Goal: Information Seeking & Learning: Find specific fact

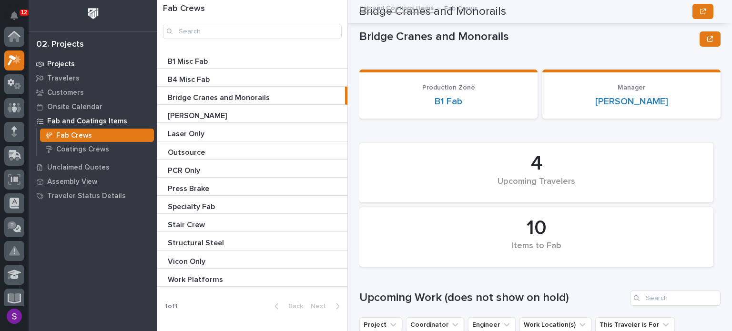
scroll to position [1645, 0]
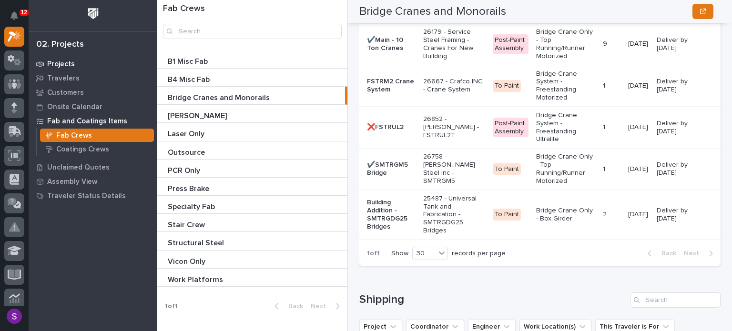
click at [60, 64] on p "Projects" at bounding box center [61, 64] width 28 height 9
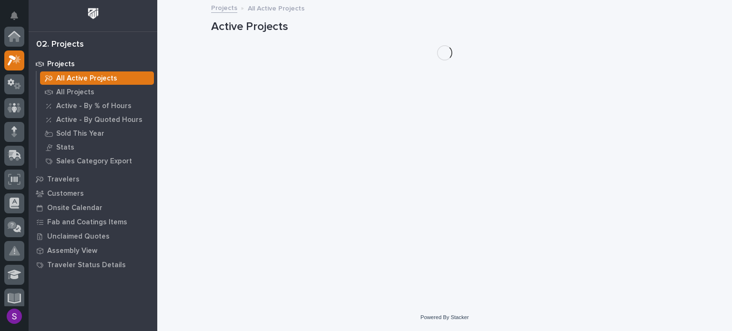
scroll to position [24, 0]
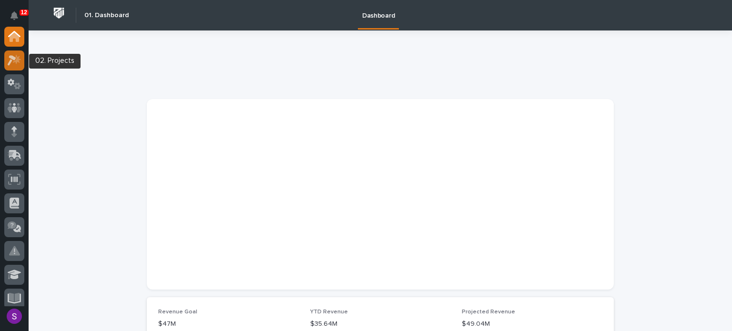
click at [16, 64] on icon at bounding box center [15, 60] width 14 height 11
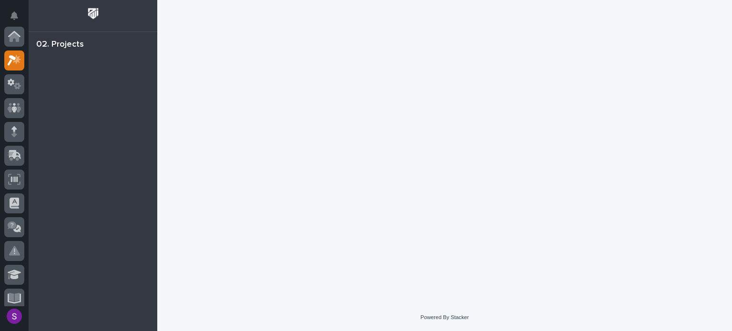
scroll to position [24, 0]
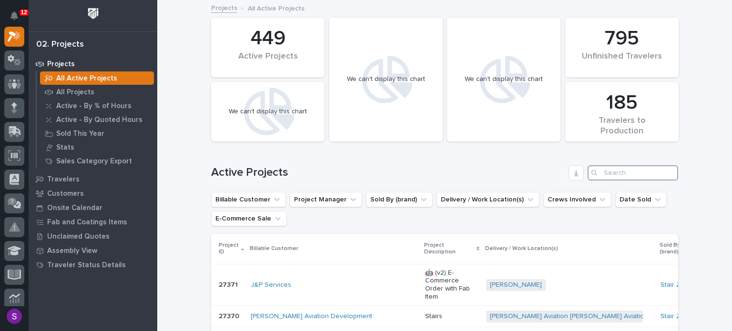
click at [639, 175] on input "Search" at bounding box center [633, 172] width 91 height 15
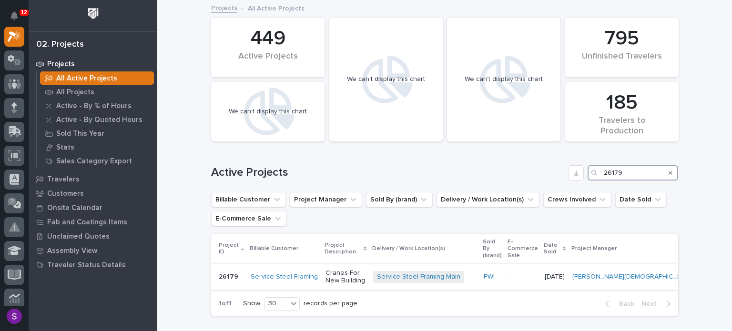
type input "26179"
click at [354, 272] on p "Cranes For New Building" at bounding box center [345, 277] width 40 height 16
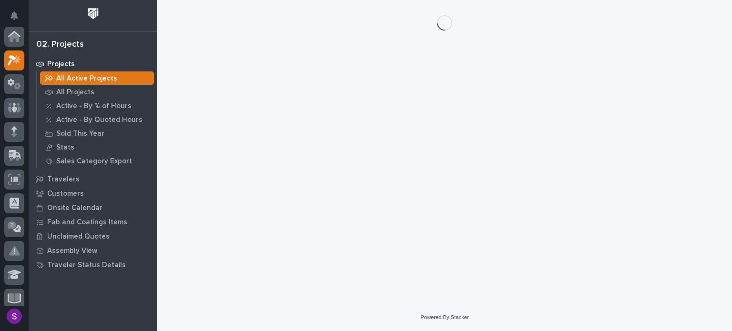
scroll to position [24, 0]
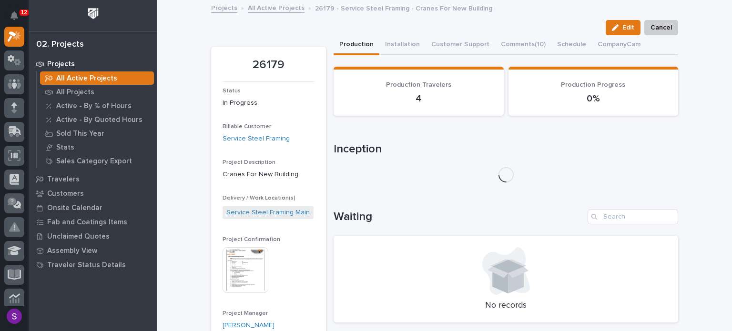
click at [225, 259] on img at bounding box center [246, 270] width 46 height 46
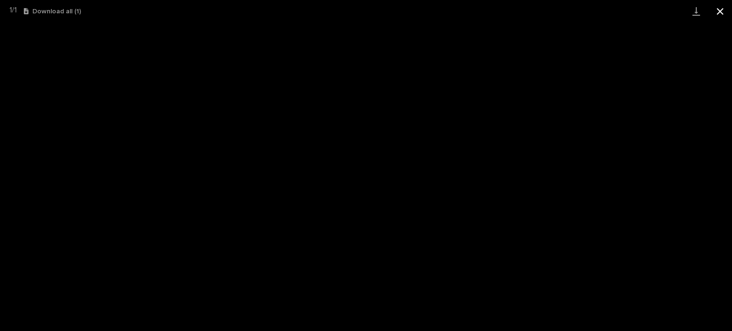
drag, startPoint x: 721, startPoint y: 5, endPoint x: 715, endPoint y: 13, distance: 9.9
click at [721, 5] on button "Close gallery" at bounding box center [720, 11] width 24 height 22
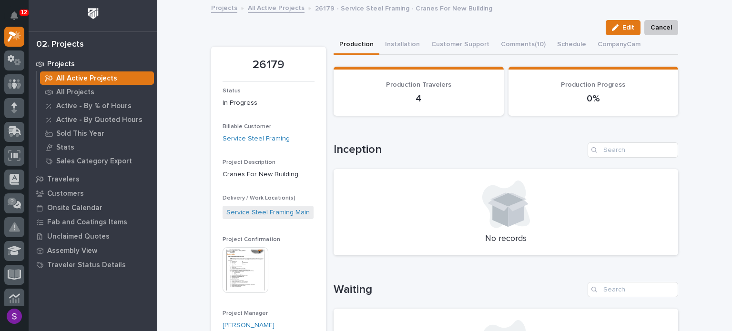
click at [260, 66] on p "26179" at bounding box center [269, 65] width 92 height 14
copy p "26179"
click at [20, 158] on div at bounding box center [14, 156] width 20 height 20
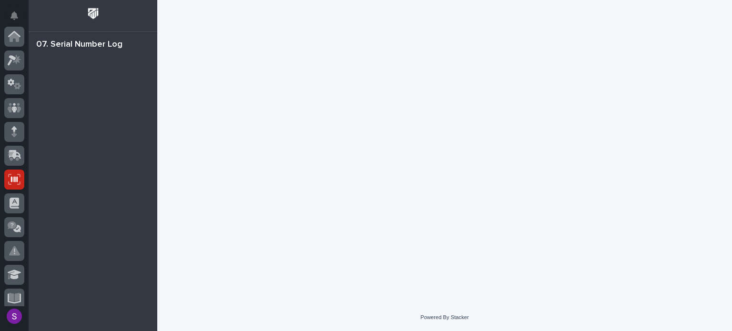
scroll to position [143, 0]
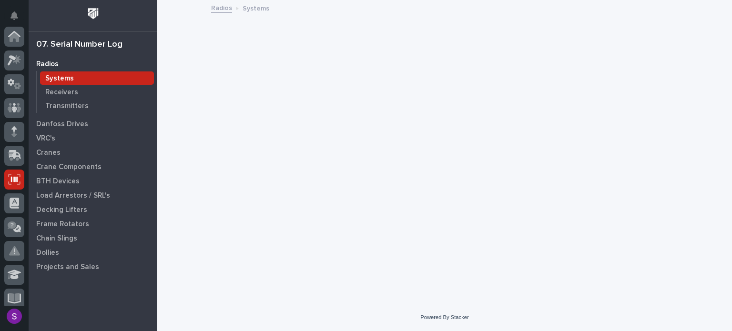
scroll to position [143, 0]
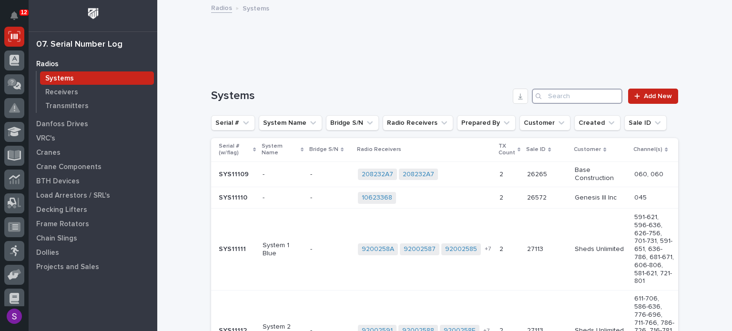
click at [566, 97] on input "Search" at bounding box center [577, 96] width 91 height 15
paste input "26179"
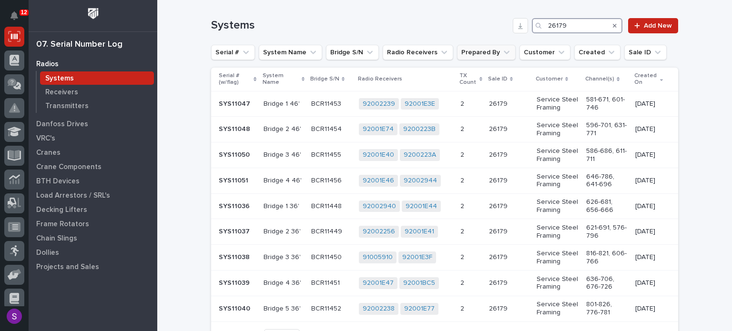
scroll to position [95, 0]
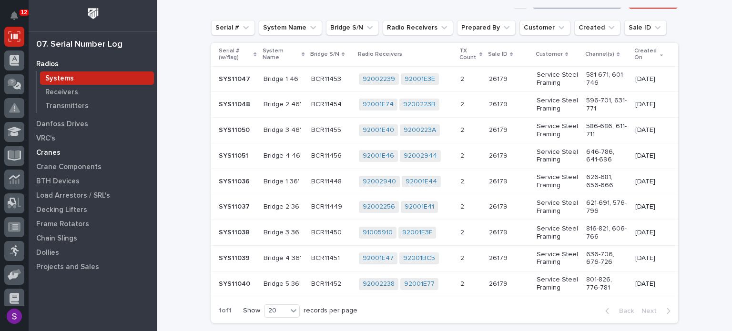
type input "26179"
click at [69, 156] on div "Cranes" at bounding box center [93, 152] width 124 height 13
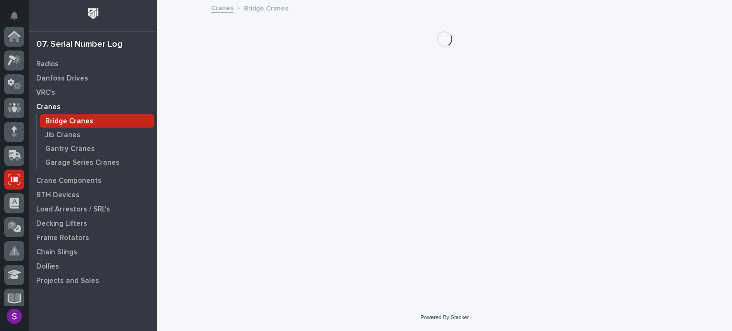
scroll to position [143, 0]
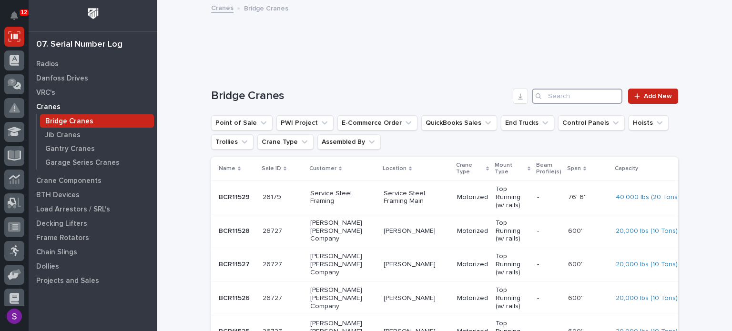
click at [555, 97] on input "Search" at bounding box center [577, 96] width 91 height 15
paste input "26179"
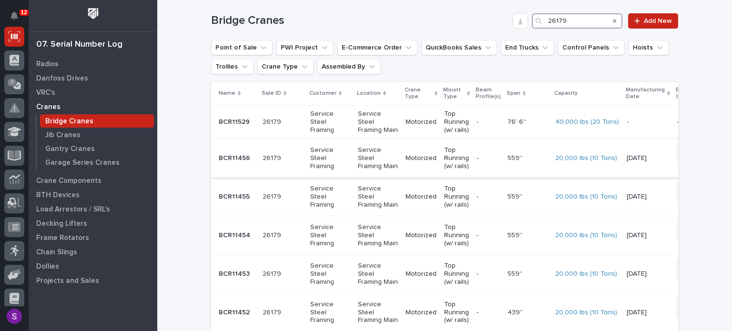
scroll to position [48, 0]
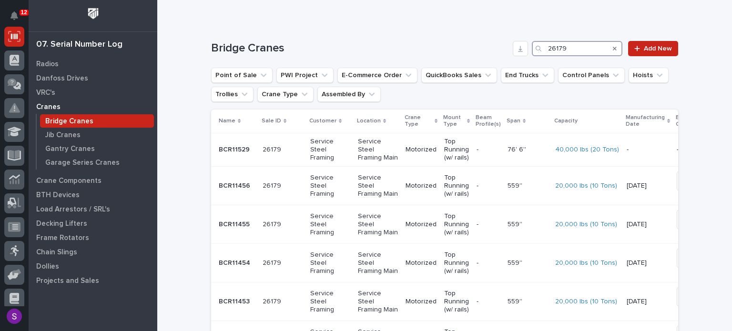
type input "26179"
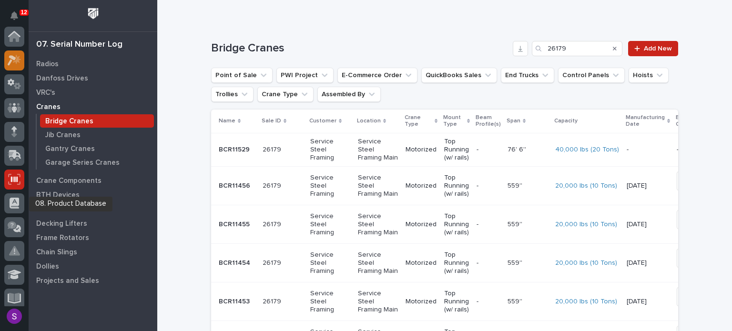
click at [15, 55] on icon at bounding box center [15, 60] width 14 height 11
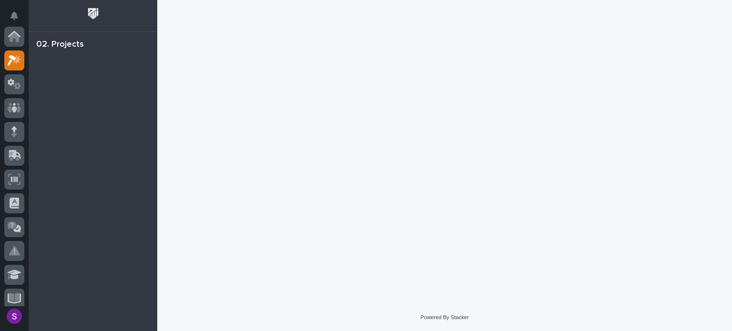
scroll to position [24, 0]
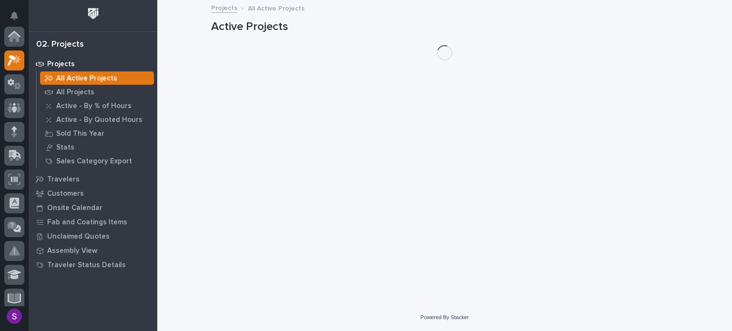
scroll to position [24, 0]
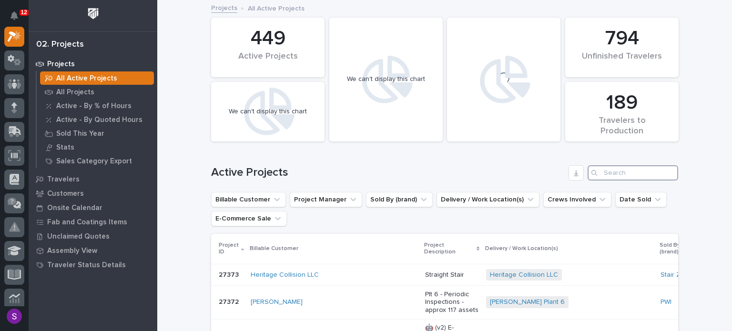
click at [630, 172] on input "Search" at bounding box center [633, 172] width 91 height 15
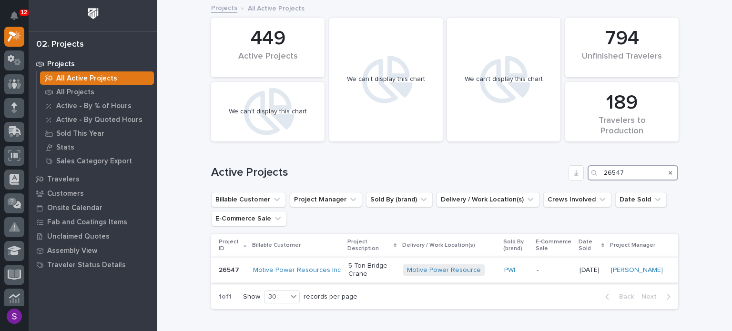
type input "26547"
click at [366, 270] on p "5 Ton Bridge Crane" at bounding box center [371, 270] width 47 height 16
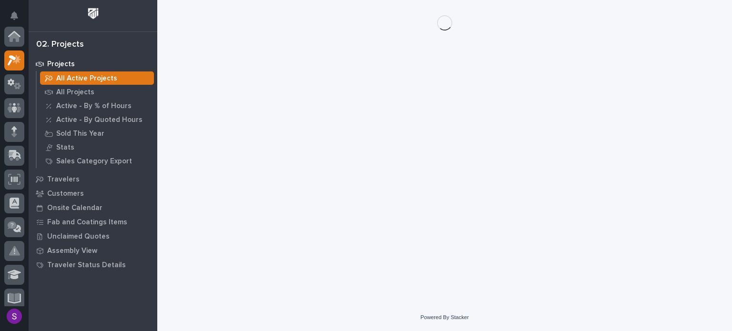
scroll to position [24, 0]
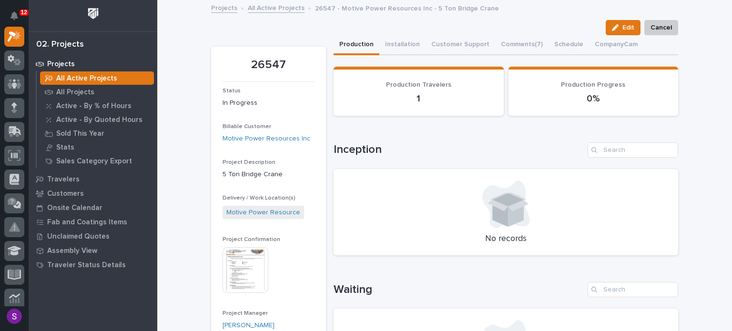
click at [254, 253] on img at bounding box center [246, 270] width 46 height 46
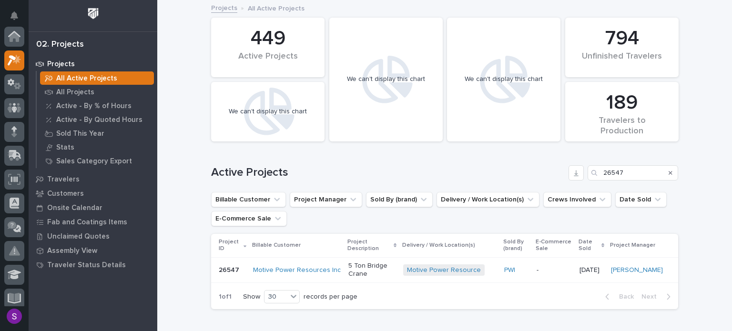
scroll to position [24, 0]
click at [379, 277] on p "5 Ton Bridge Crane" at bounding box center [371, 270] width 47 height 16
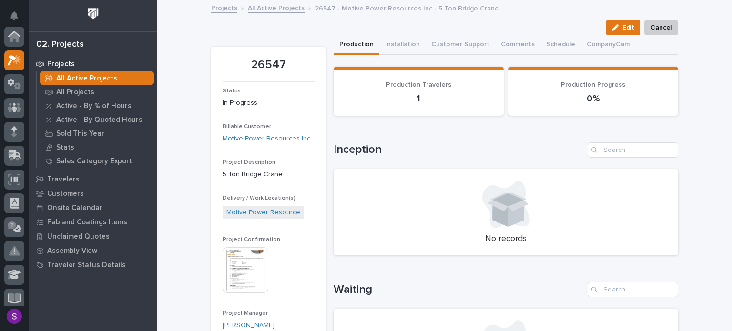
scroll to position [24, 0]
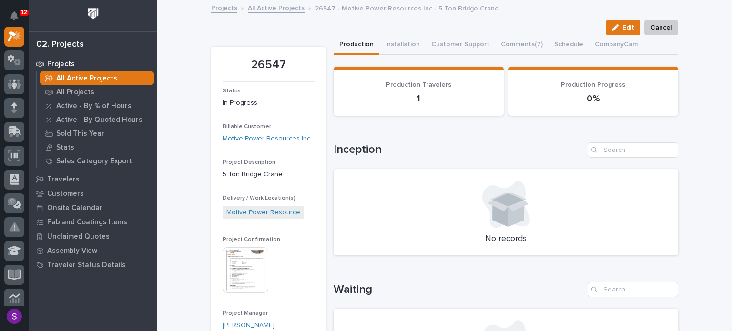
click at [255, 268] on img at bounding box center [246, 270] width 46 height 46
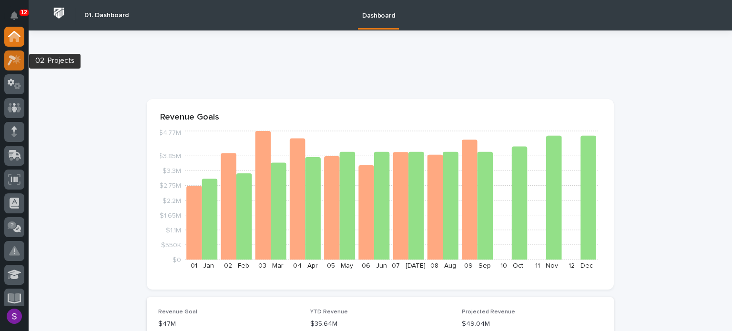
click at [6, 61] on div at bounding box center [14, 61] width 20 height 20
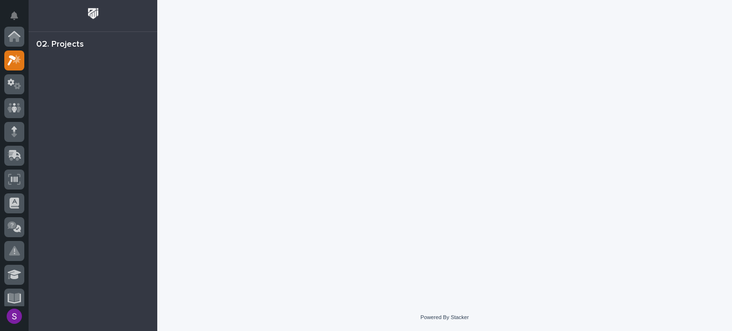
scroll to position [24, 0]
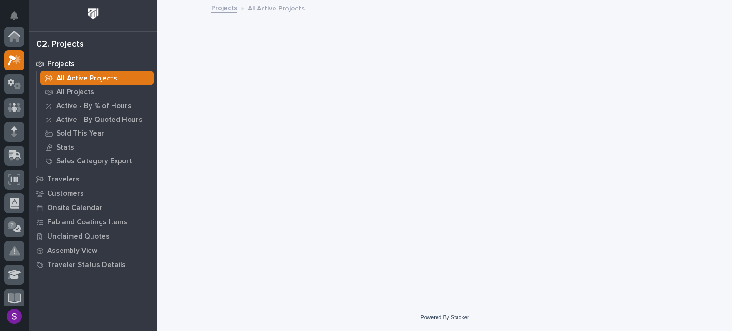
scroll to position [24, 0]
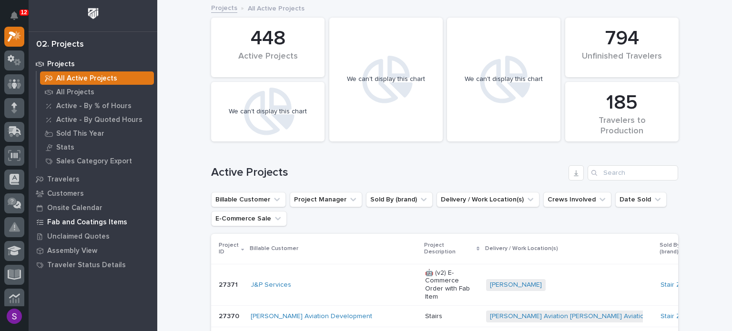
click at [117, 221] on p "Fab and Coatings Items" at bounding box center [87, 222] width 80 height 9
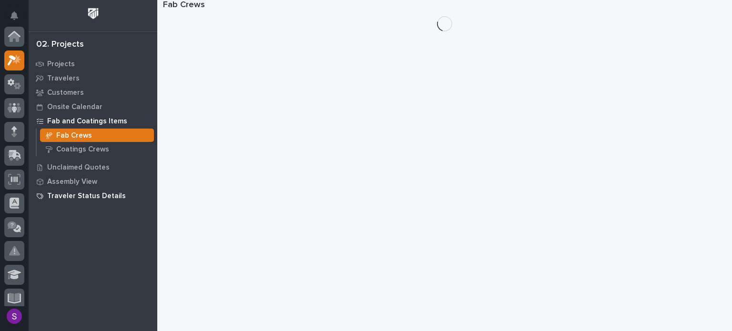
scroll to position [24, 0]
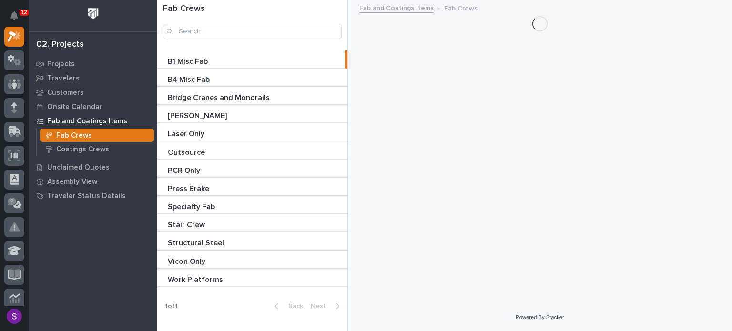
click at [223, 97] on p "Bridge Cranes and Monorails" at bounding box center [220, 96] width 104 height 11
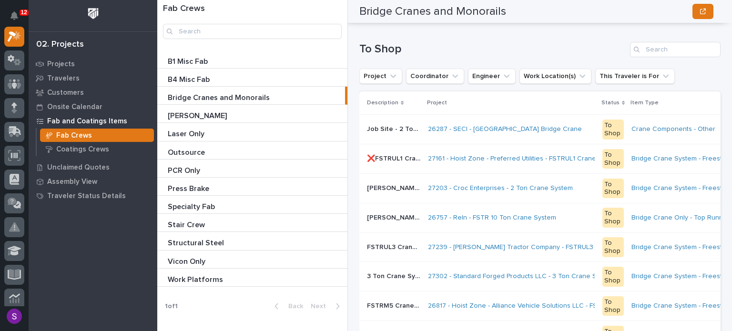
scroll to position [858, 0]
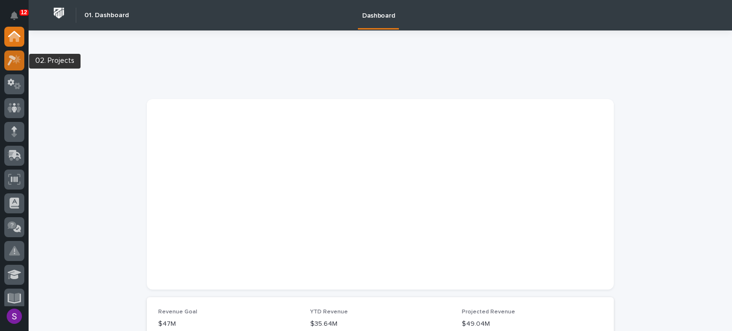
click at [9, 60] on icon at bounding box center [15, 60] width 14 height 11
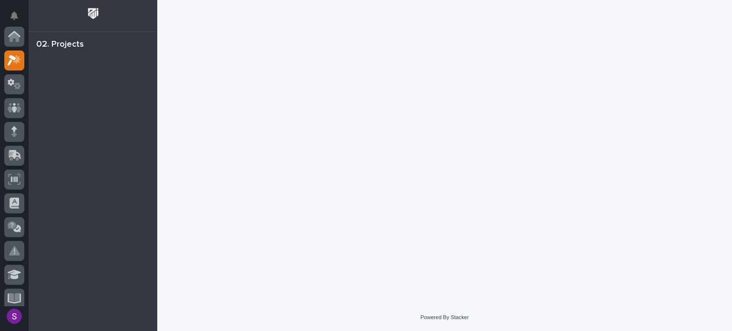
scroll to position [24, 0]
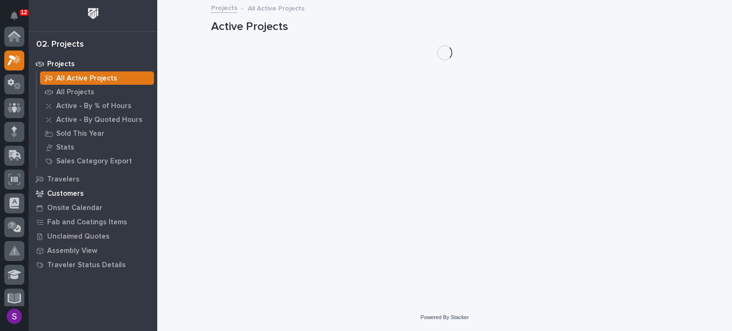
scroll to position [24, 0]
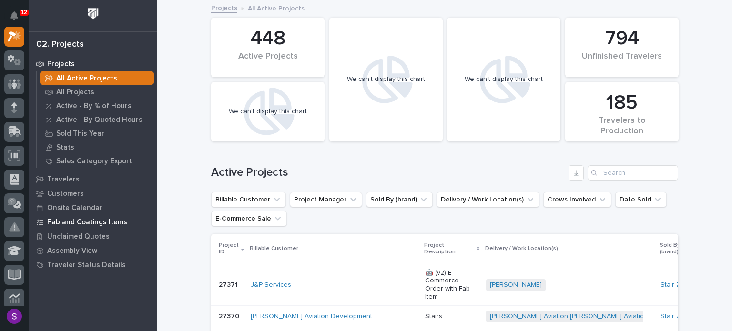
click at [95, 224] on p "Fab and Coatings Items" at bounding box center [87, 222] width 80 height 9
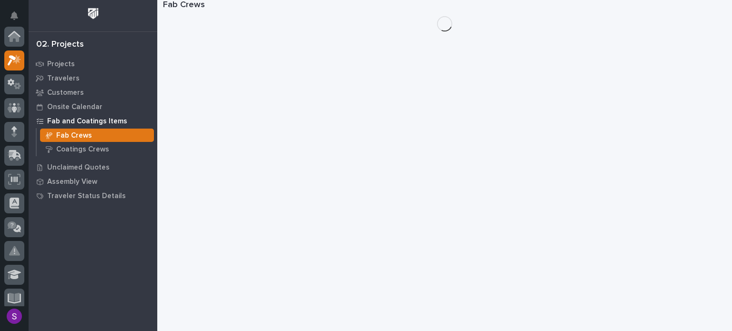
scroll to position [24, 0]
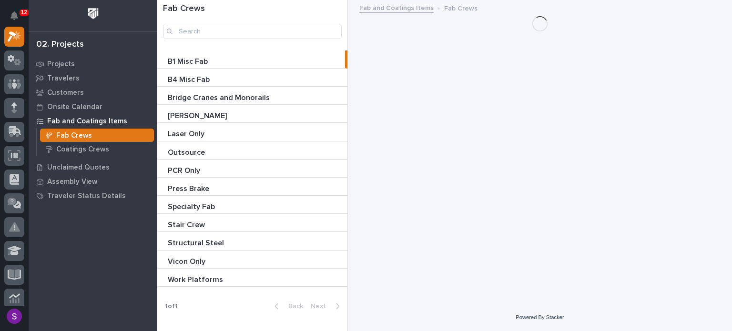
click at [221, 98] on p "Bridge Cranes and Monorails" at bounding box center [220, 96] width 104 height 11
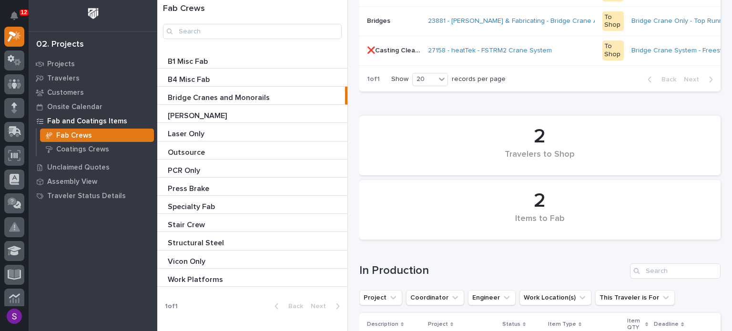
scroll to position [853, 0]
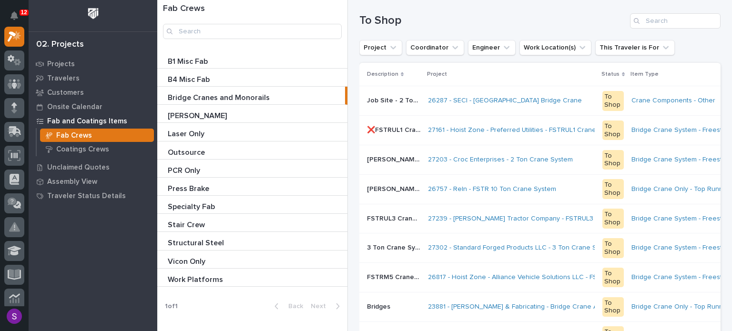
click at [441, 11] on div "9 Travelers 0 ⏰ OVERDUE ⏰ To Shop Project Coordinator Engineer Work Location(s)…" at bounding box center [539, 119] width 361 height 517
